Goal: Task Accomplishment & Management: Use online tool/utility

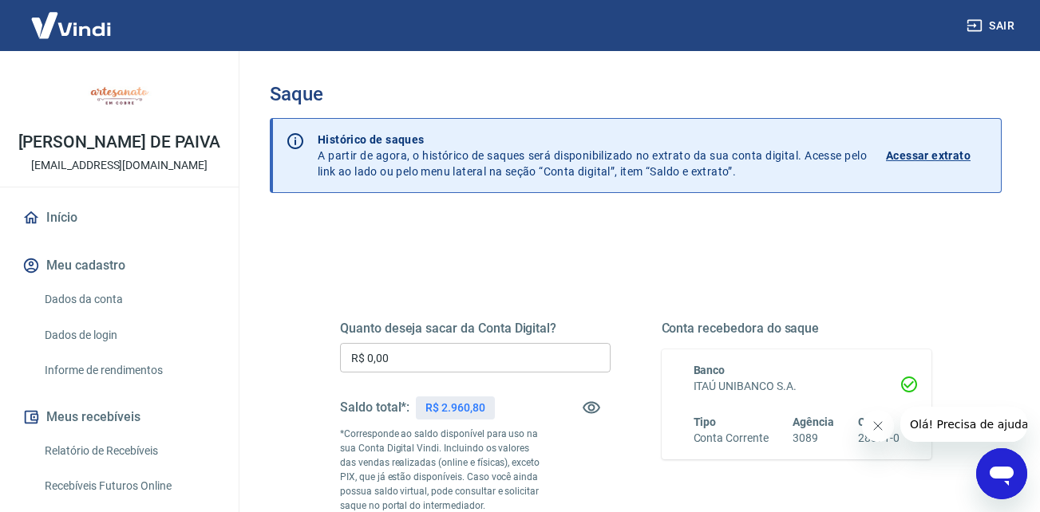
scroll to position [80, 0]
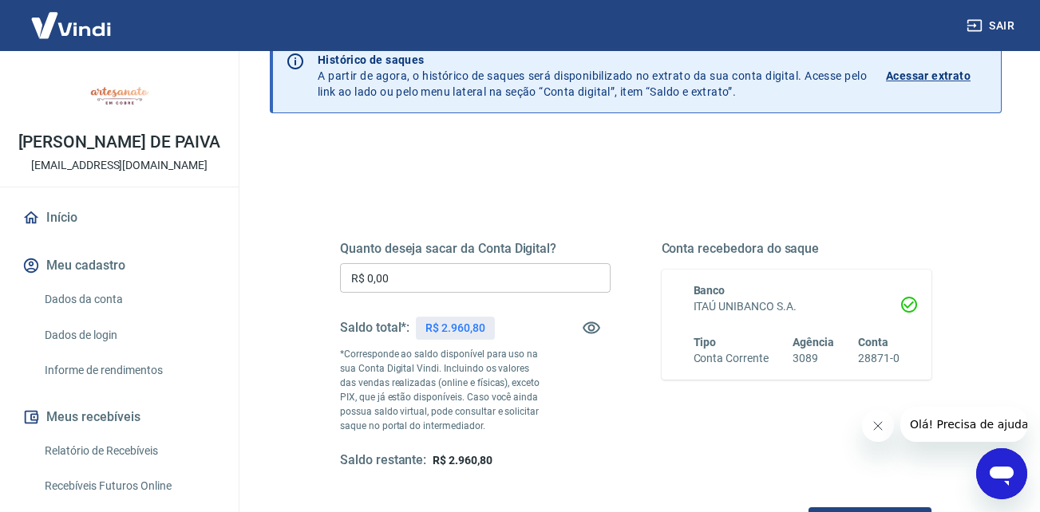
click at [454, 279] on input "R$ 0,00" at bounding box center [475, 278] width 271 height 30
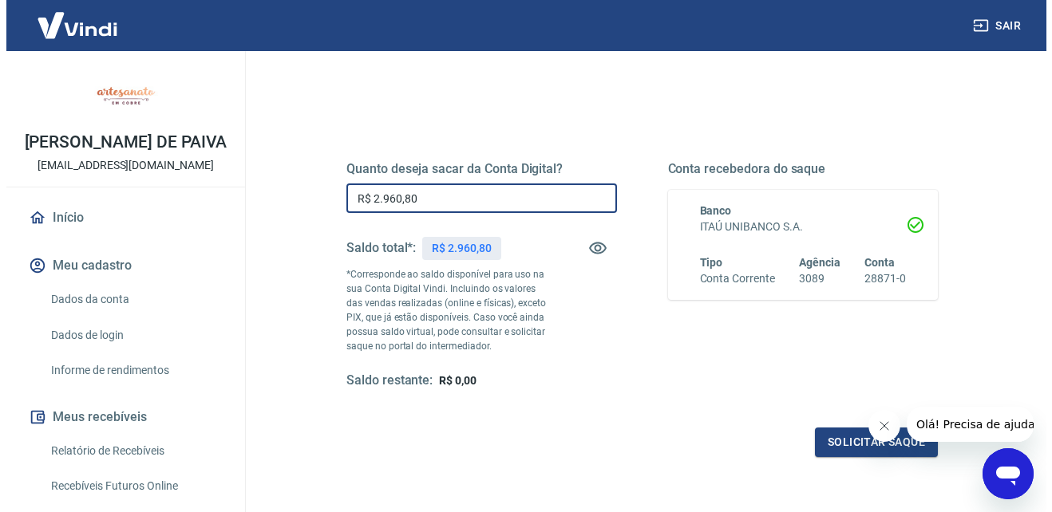
scroll to position [239, 0]
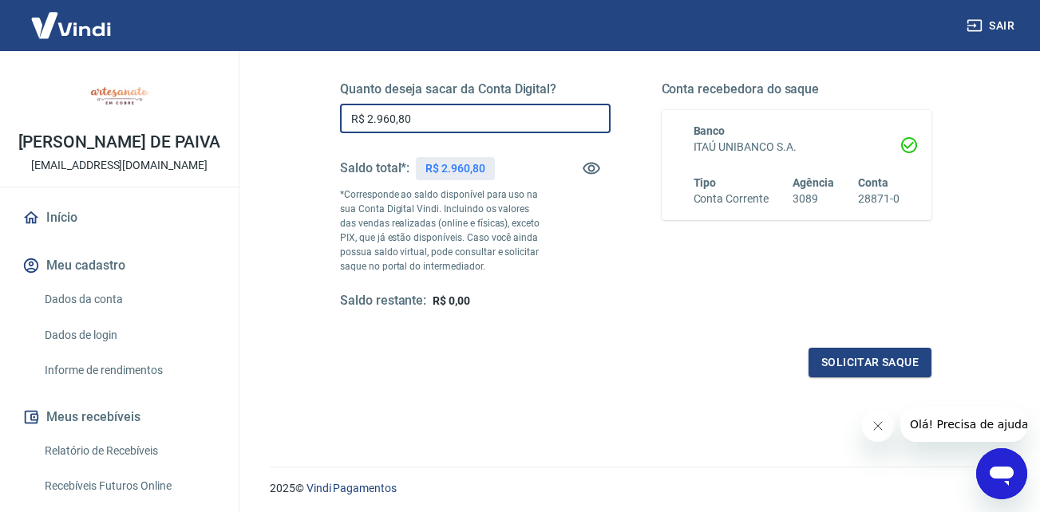
type input "R$ 2.960,80"
click at [872, 424] on icon "Fechar mensagem da empresa" at bounding box center [877, 426] width 13 height 13
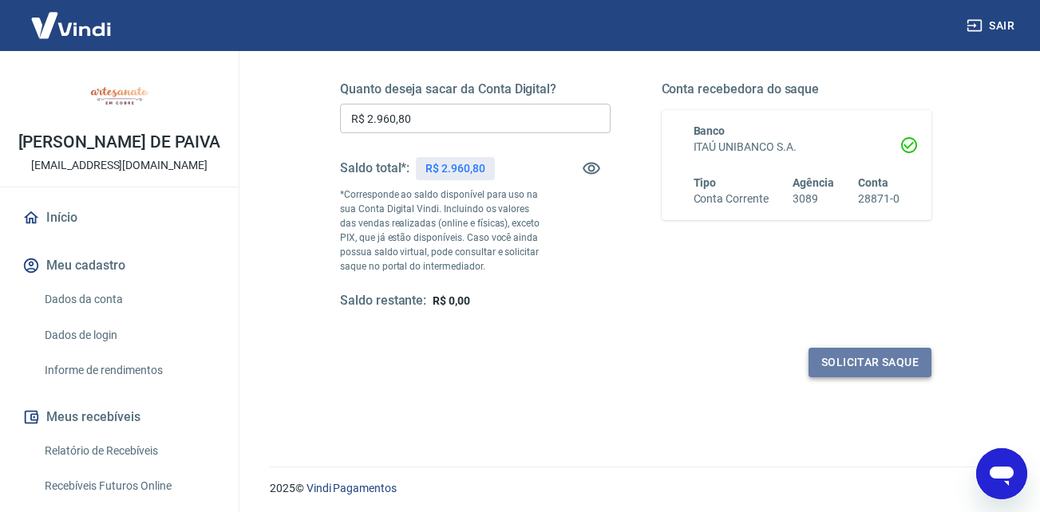
click at [861, 362] on button "Solicitar saque" at bounding box center [869, 363] width 123 height 30
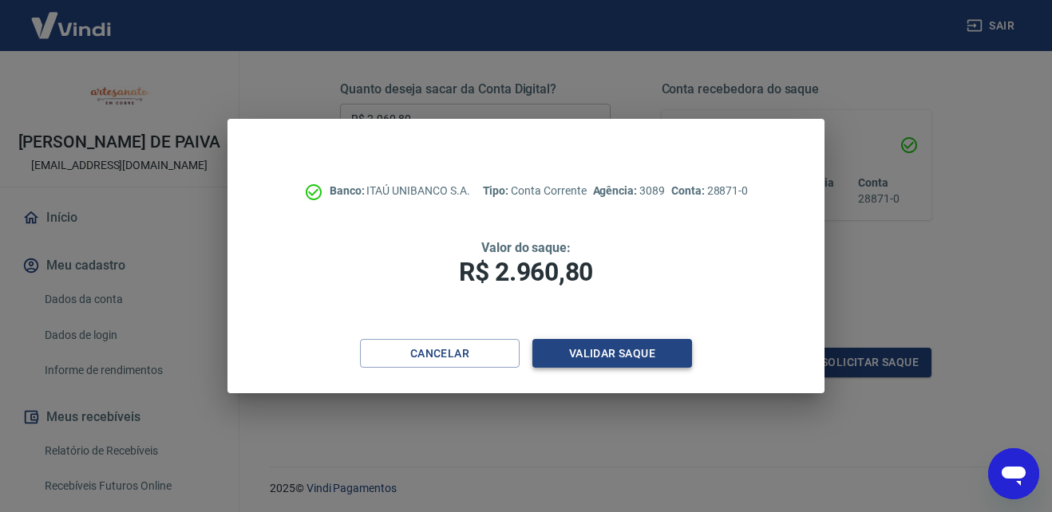
click at [634, 354] on button "Validar saque" at bounding box center [612, 354] width 160 height 30
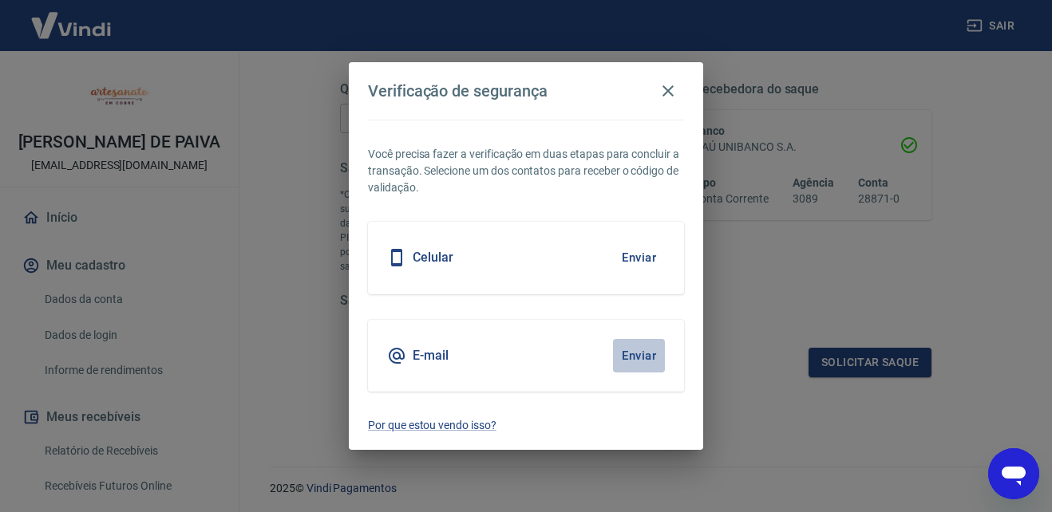
click at [643, 356] on button "Enviar" at bounding box center [639, 356] width 52 height 34
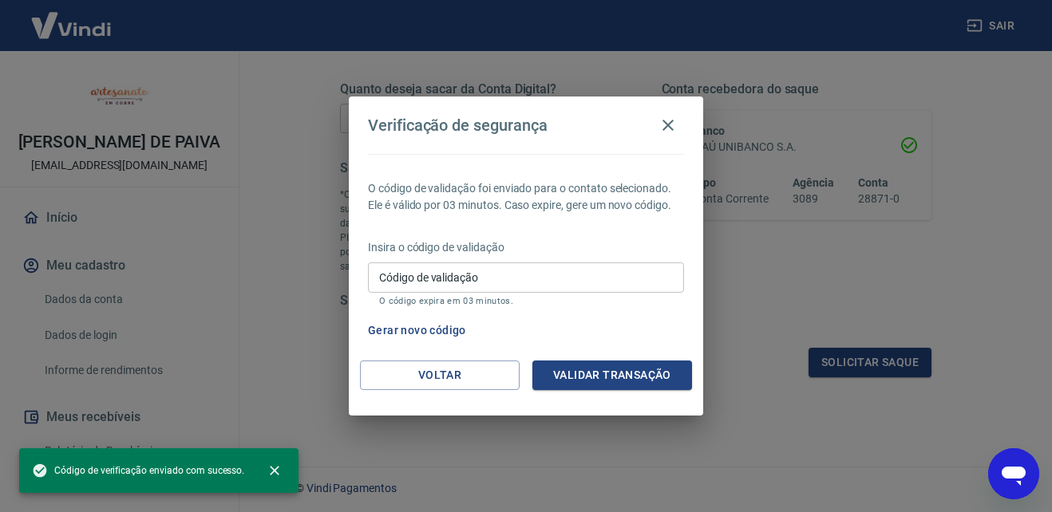
click at [530, 287] on input "Código de validação" at bounding box center [526, 278] width 316 height 30
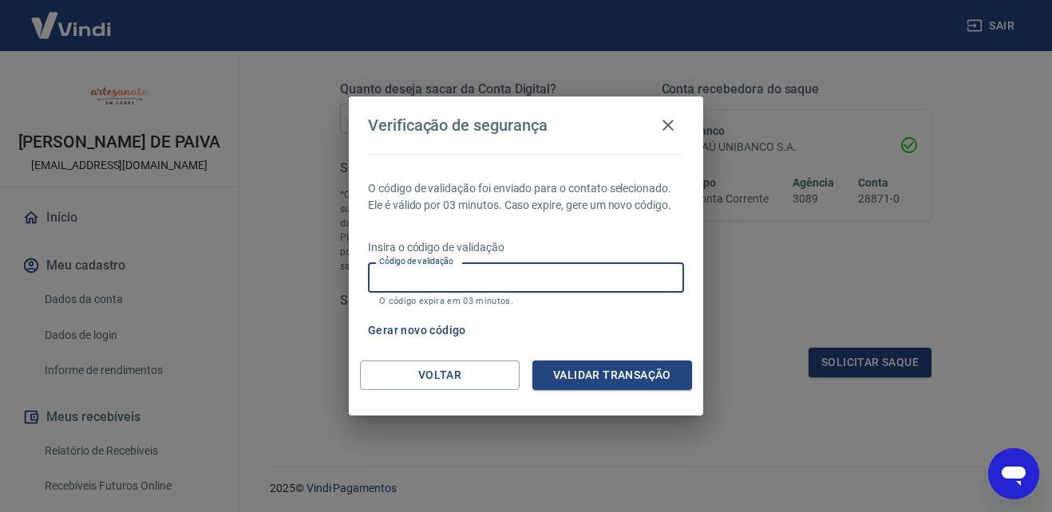
paste input "958485"
type input "958485"
click at [619, 371] on button "Validar transação" at bounding box center [612, 376] width 160 height 30
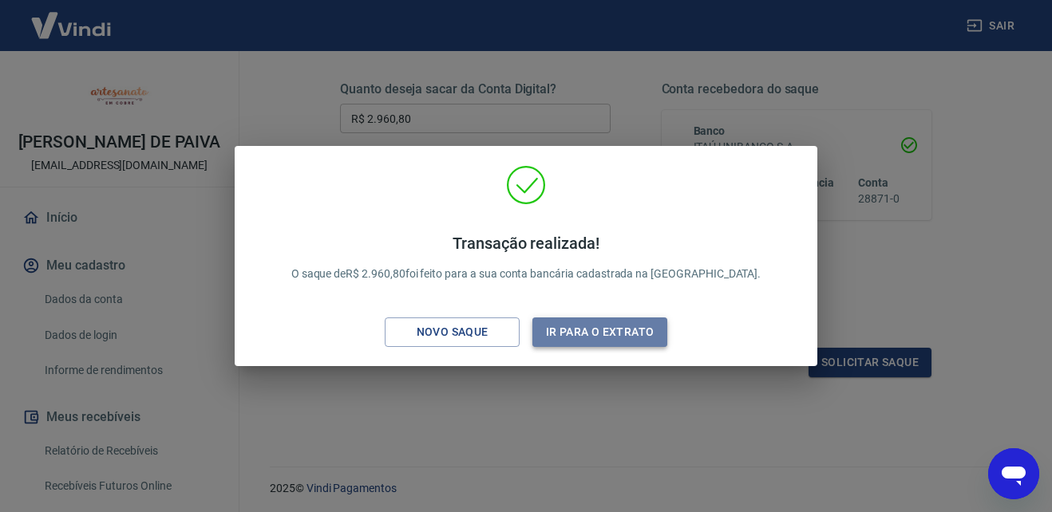
click at [624, 326] on button "Ir para o extrato" at bounding box center [599, 333] width 135 height 30
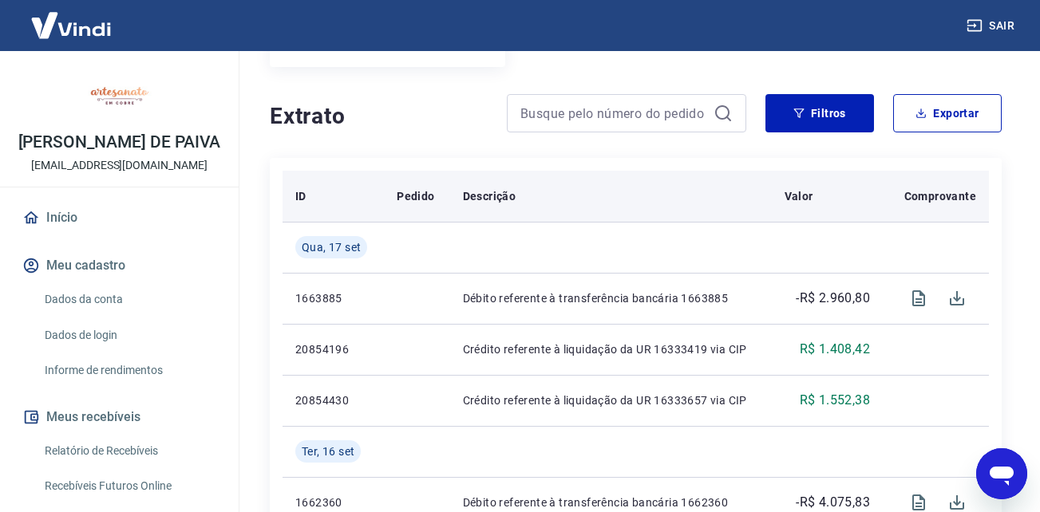
scroll to position [319, 0]
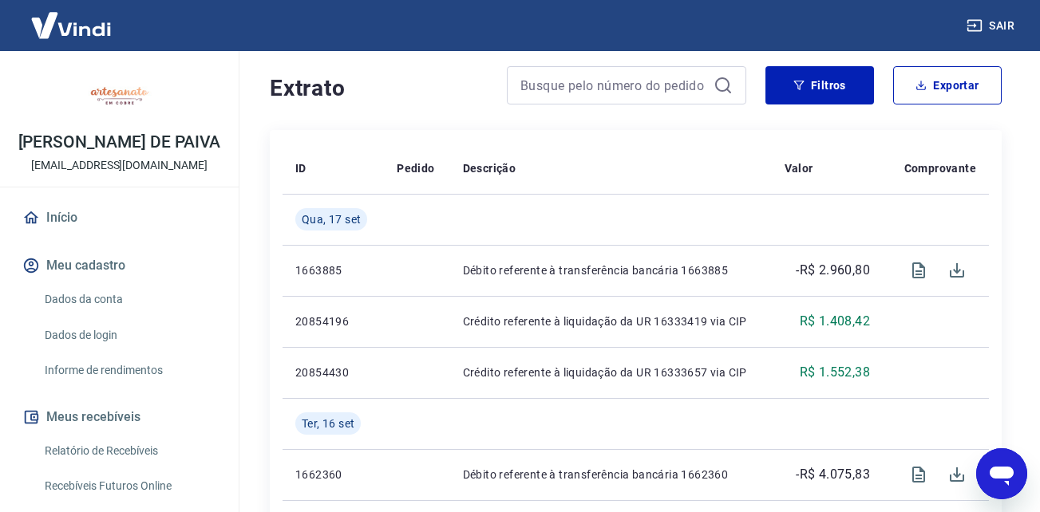
click at [69, 26] on img at bounding box center [71, 25] width 104 height 49
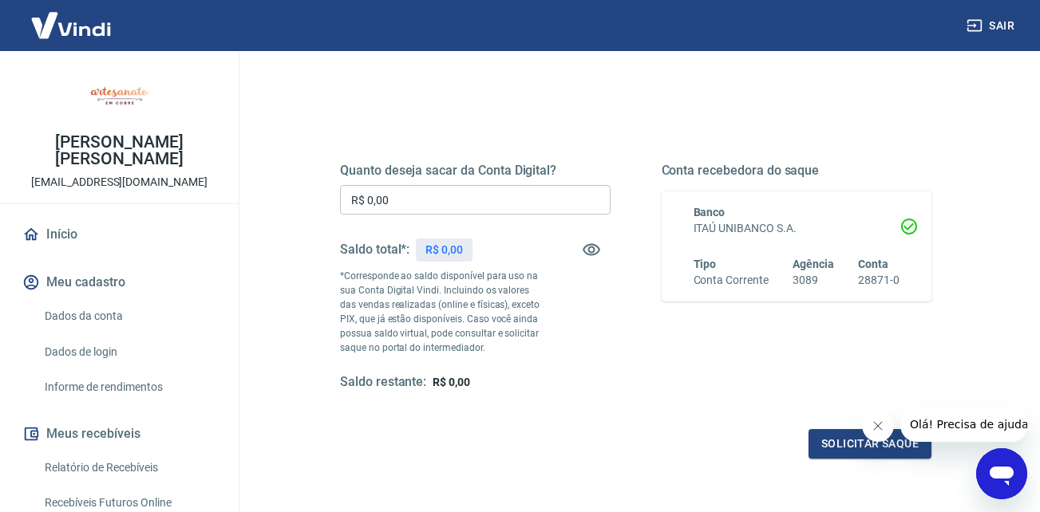
scroll to position [160, 0]
